Goal: Task Accomplishment & Management: Complete application form

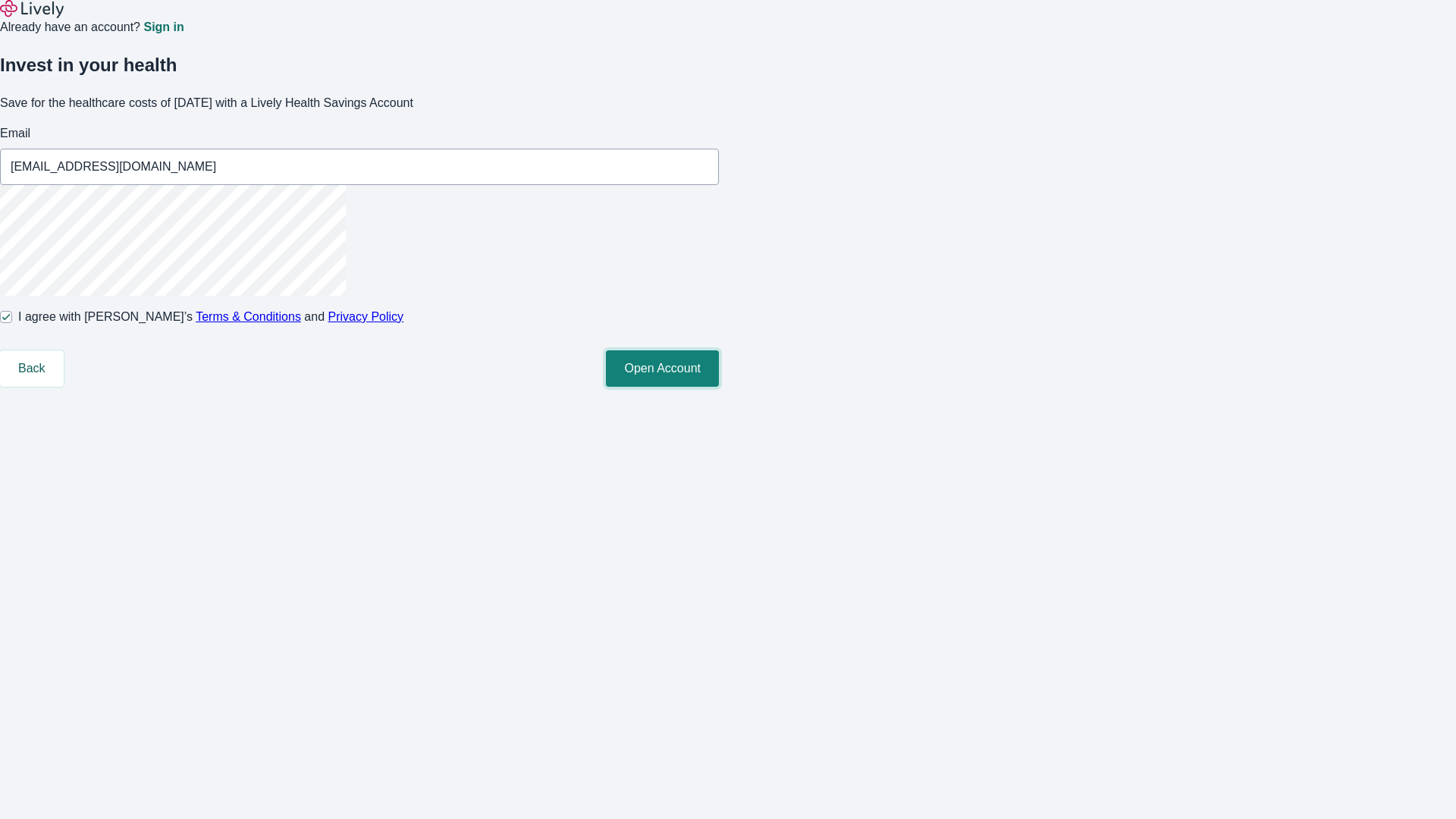
click at [719, 387] on button "Open Account" at bounding box center [662, 368] width 113 height 37
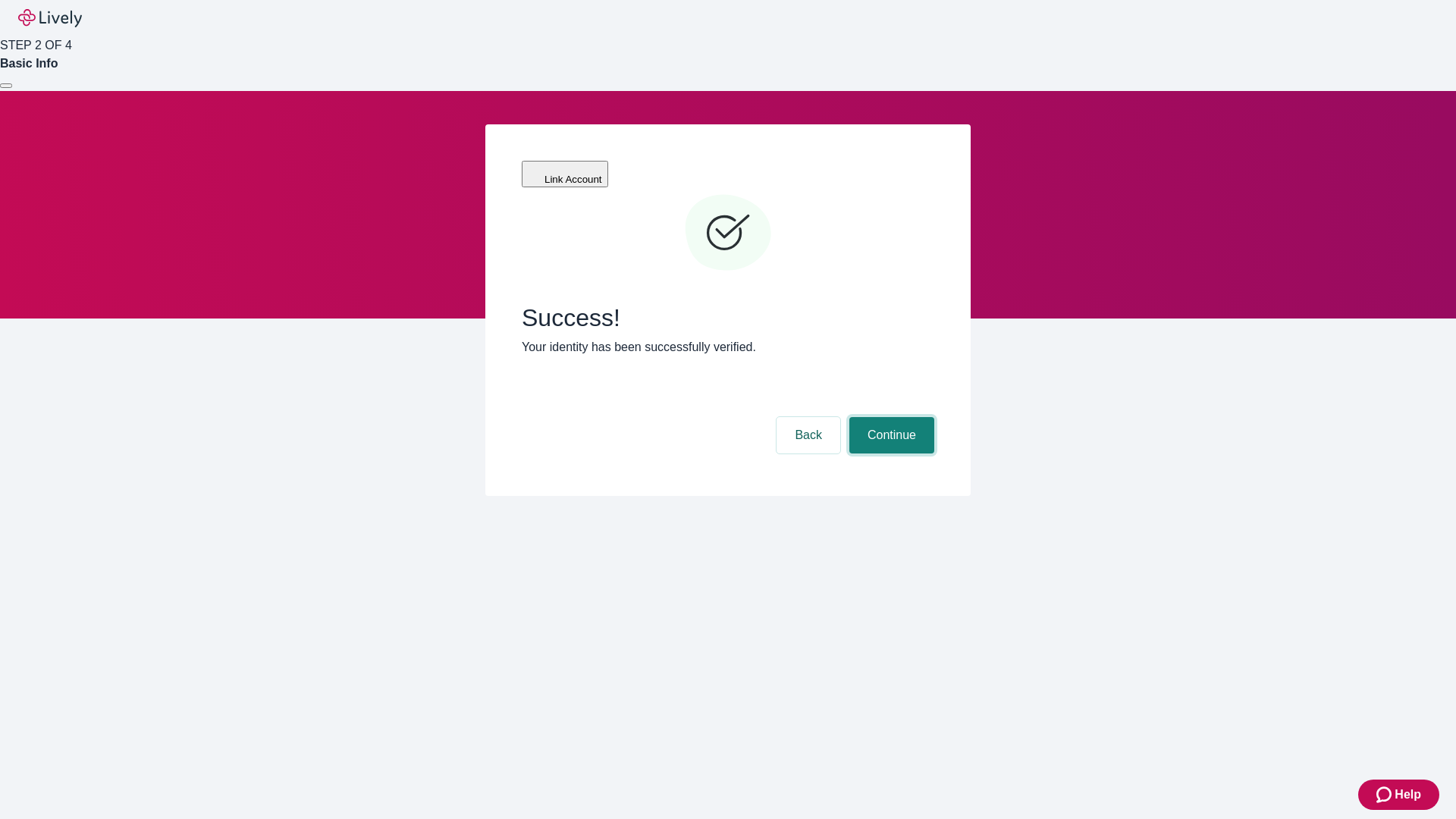
click at [890, 417] on button "Continue" at bounding box center [892, 436] width 85 height 37
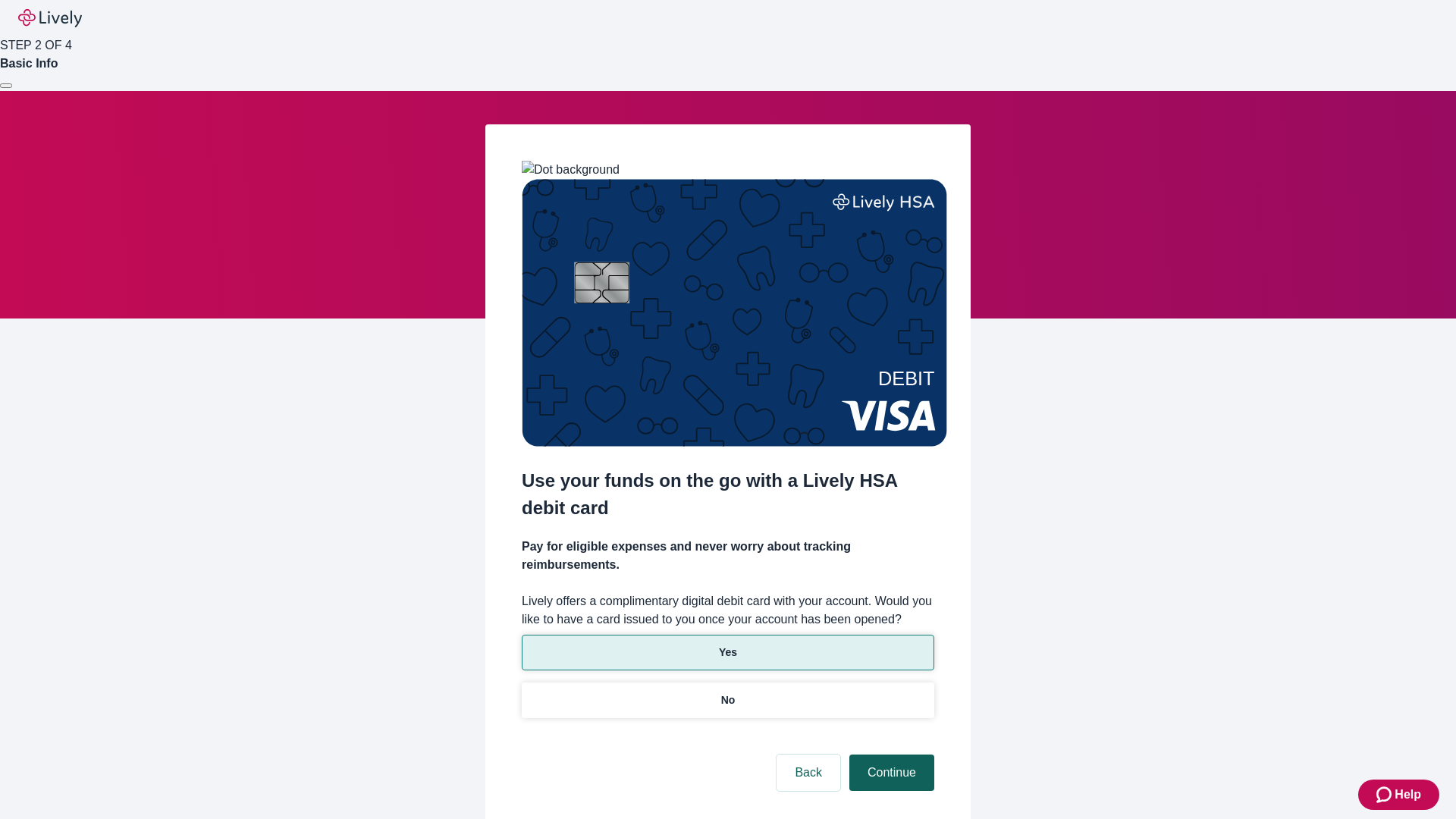
click at [727, 692] on p "No" at bounding box center [728, 700] width 14 height 16
click at [890, 754] on button "Continue" at bounding box center [892, 773] width 85 height 37
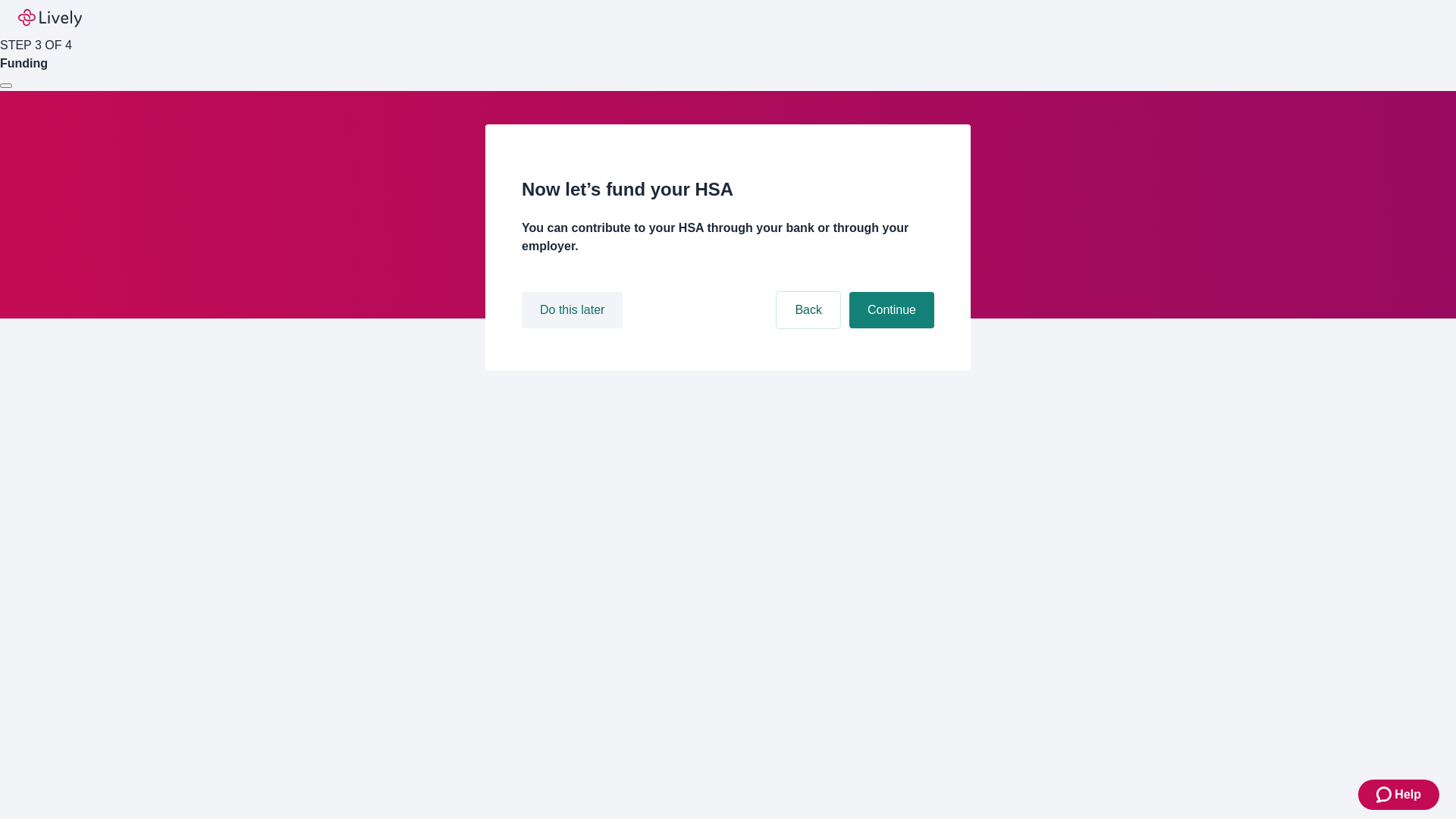
click at [574, 328] on button "Do this later" at bounding box center [571, 311] width 101 height 37
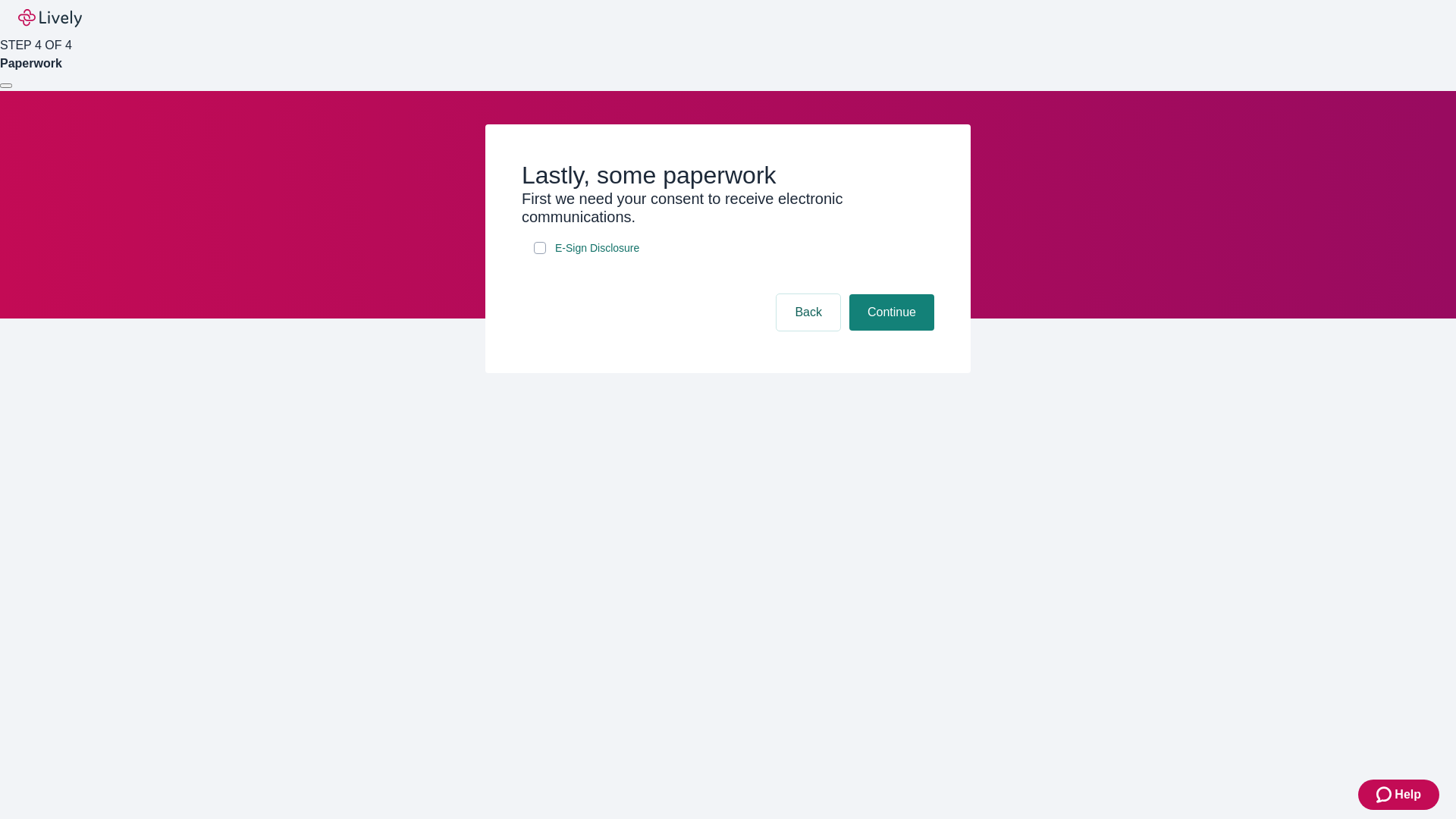
click at [540, 254] on input "E-Sign Disclosure" at bounding box center [540, 248] width 12 height 12
checkbox input "true"
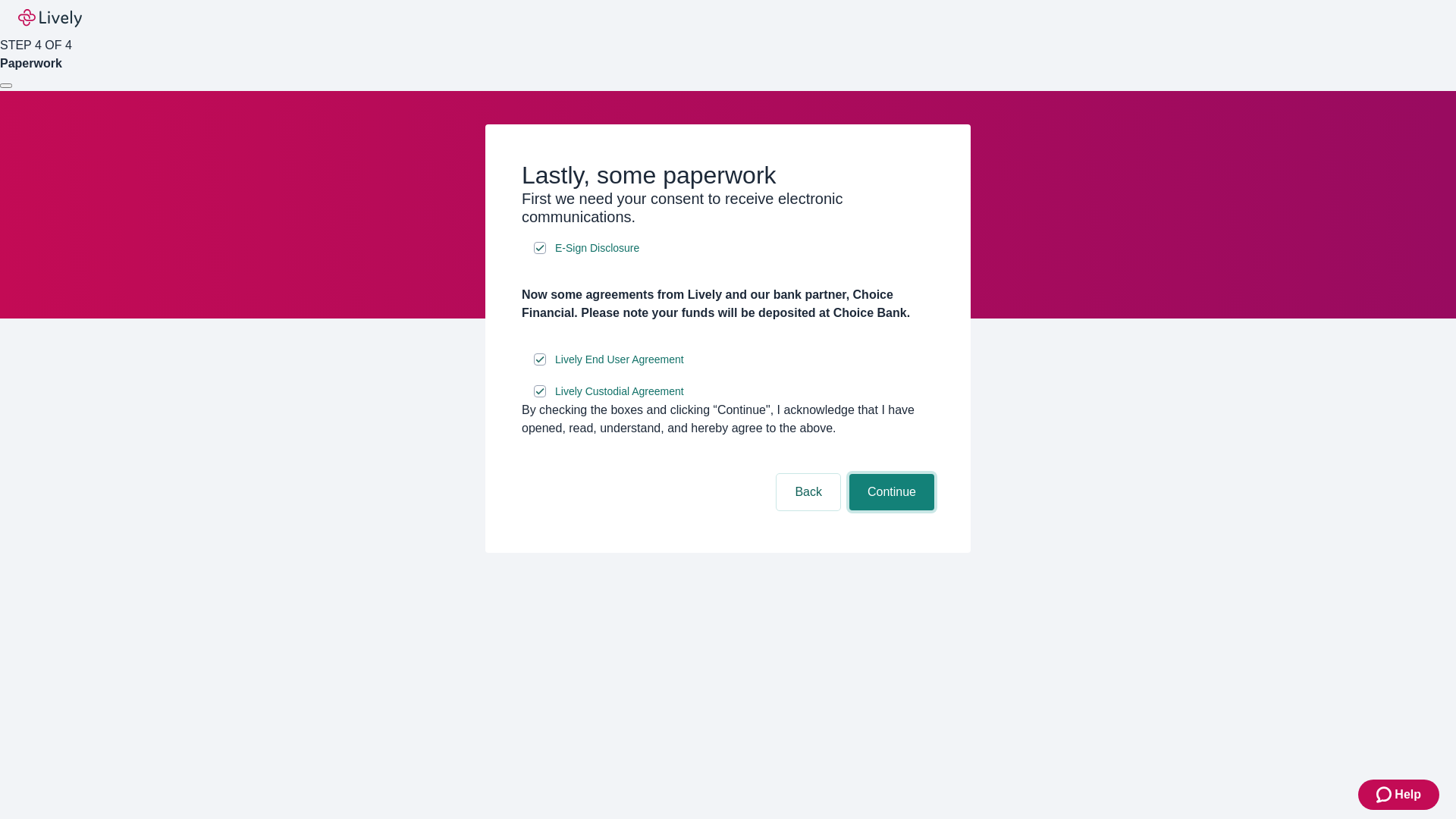
click at [890, 510] on button "Continue" at bounding box center [892, 493] width 85 height 37
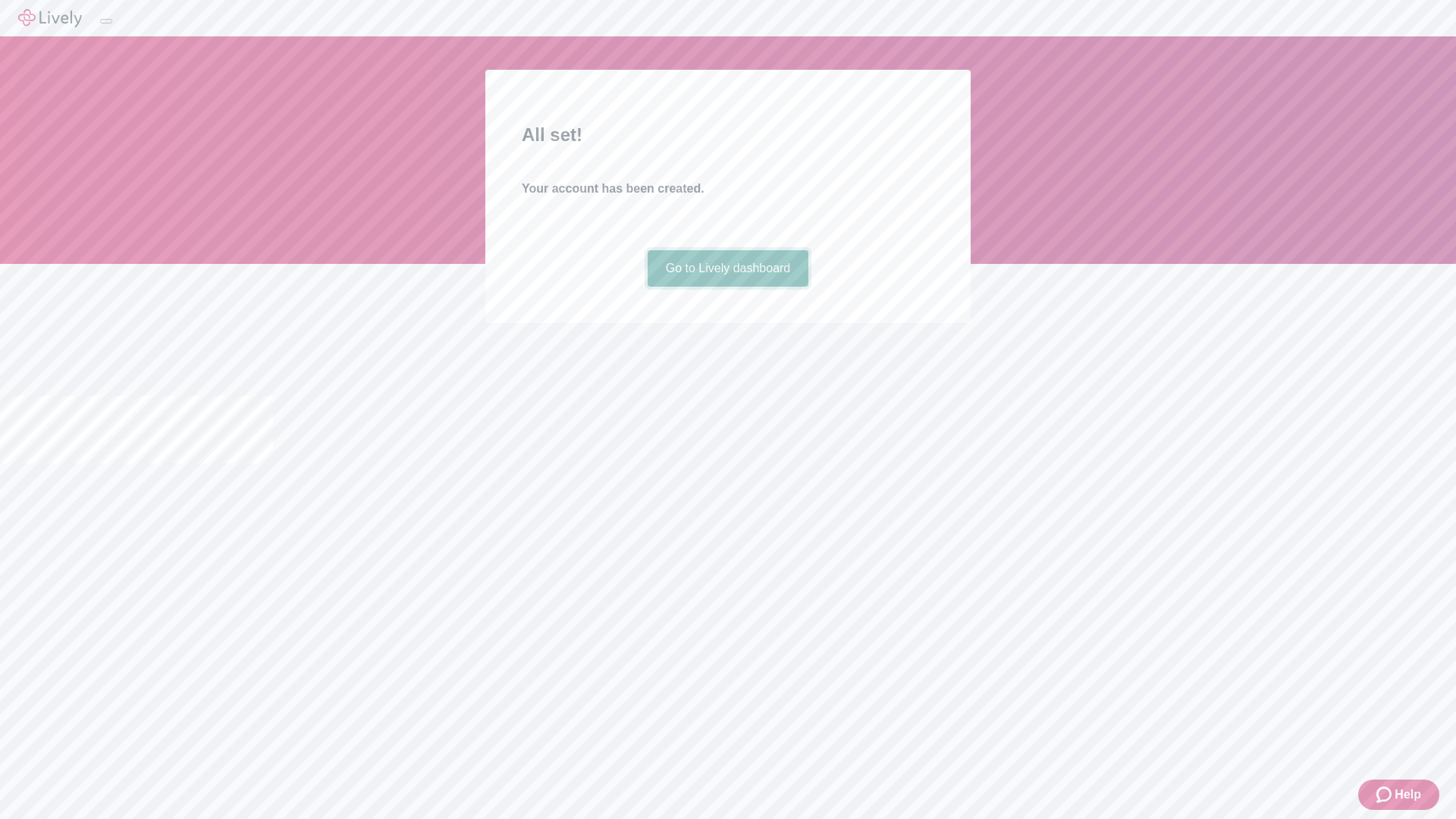
click at [727, 287] on link "Go to Lively dashboard" at bounding box center [728, 269] width 162 height 37
